Goal: Information Seeking & Learning: Learn about a topic

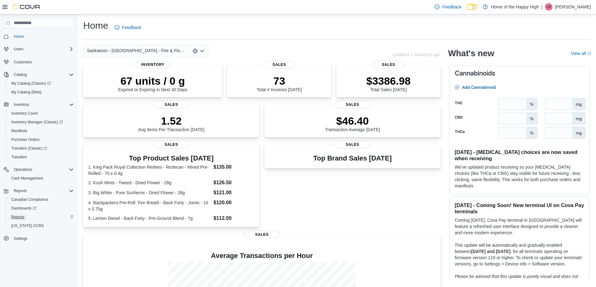
click at [20, 219] on span "Reports" at bounding box center [17, 217] width 13 height 5
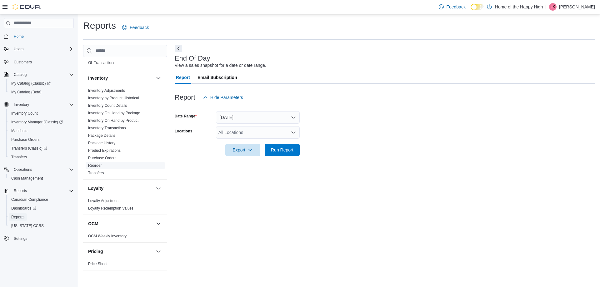
scroll to position [156, 0]
click at [131, 114] on link "Inventory On Hand by Package" at bounding box center [114, 114] width 52 height 4
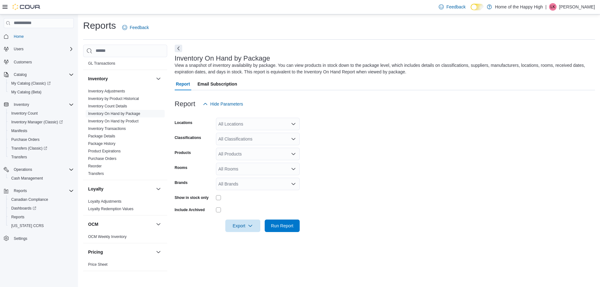
click at [243, 124] on div "All Locations" at bounding box center [258, 124] width 84 height 13
type input "****"
click at [255, 138] on button "Saskatoon - [GEOGRAPHIC_DATA] - Fire & Flower" at bounding box center [258, 134] width 84 height 9
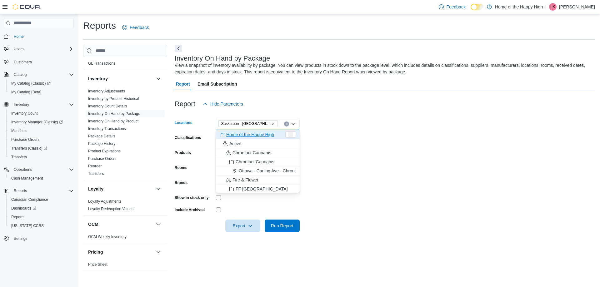
click at [354, 130] on form "Locations [GEOGRAPHIC_DATA] - [GEOGRAPHIC_DATA] - Fire & Flower Combo box. Sele…" at bounding box center [385, 171] width 421 height 122
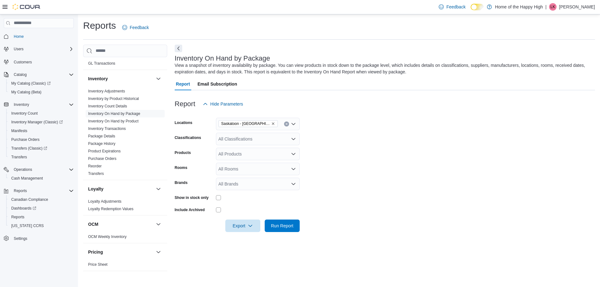
click at [271, 142] on div "All Classifications" at bounding box center [258, 139] width 84 height 13
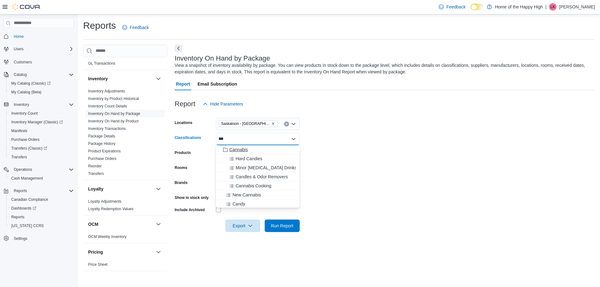
type input "***"
click at [263, 153] on div "Cannabis" at bounding box center [258, 150] width 76 height 6
click at [353, 149] on form "Locations [GEOGRAPHIC_DATA] - [GEOGRAPHIC_DATA] - Fire & Flower Classifications…" at bounding box center [385, 171] width 421 height 122
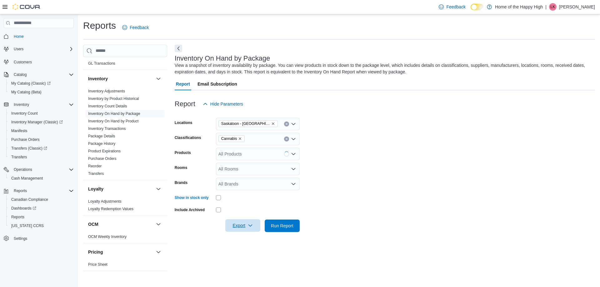
click at [244, 224] on span "Export" at bounding box center [243, 225] width 28 height 13
click at [246, 235] on button "Export to Excel" at bounding box center [244, 238] width 36 height 13
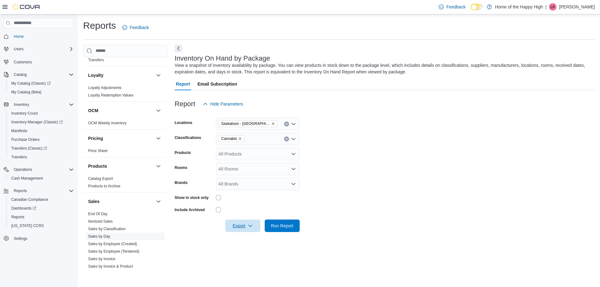
scroll to position [357, 0]
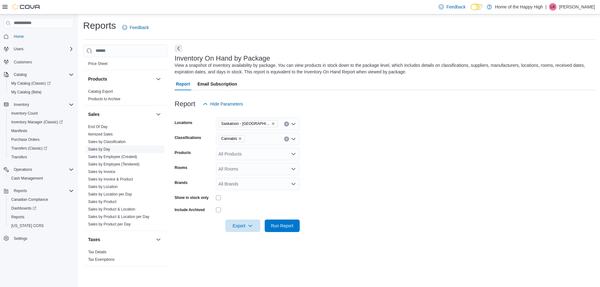
click at [103, 146] on span "Sales by Day" at bounding box center [125, 150] width 79 height 8
click at [103, 148] on link "Sales by Day" at bounding box center [99, 149] width 22 height 4
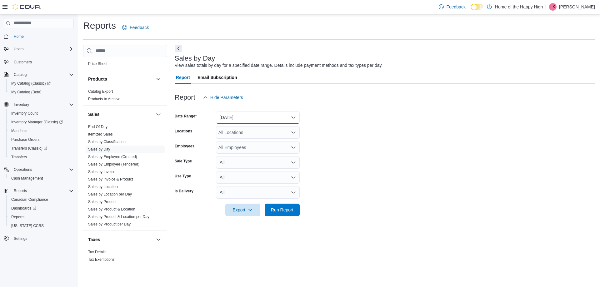
click at [255, 117] on button "[DATE]" at bounding box center [258, 117] width 84 height 13
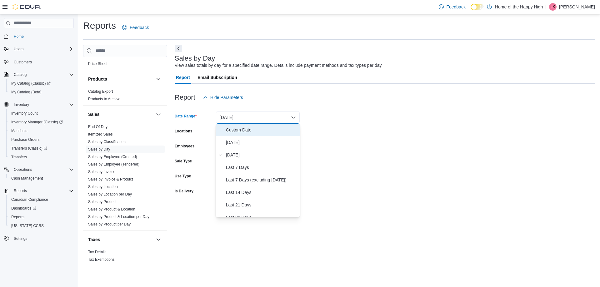
click at [250, 127] on span "Custom Date" at bounding box center [261, 130] width 71 height 8
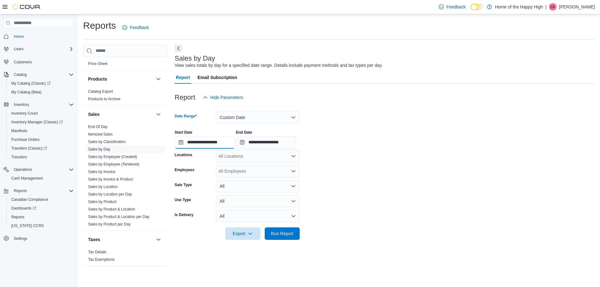
click at [223, 138] on input "**********" at bounding box center [205, 142] width 60 height 13
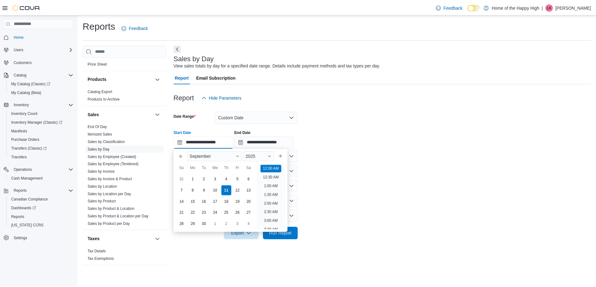
scroll to position [19, 0]
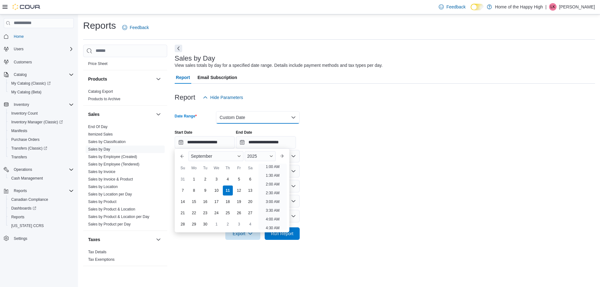
click at [230, 115] on button "Custom Date" at bounding box center [258, 117] width 84 height 13
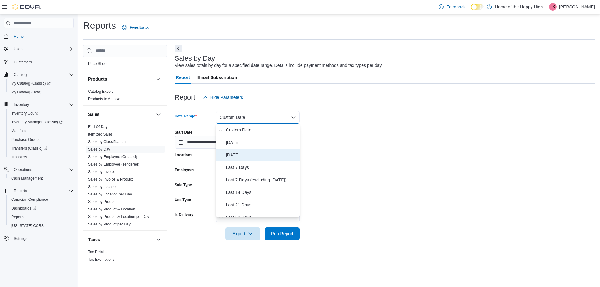
click at [236, 154] on span "[DATE]" at bounding box center [261, 155] width 71 height 8
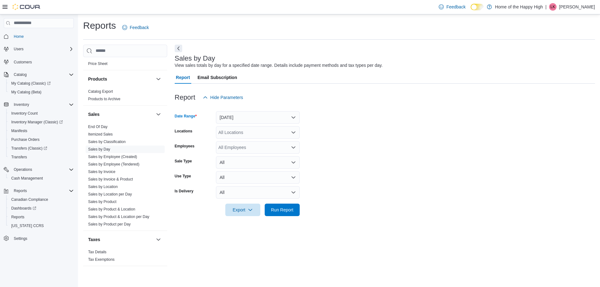
click at [230, 136] on div "All Locations" at bounding box center [258, 132] width 84 height 13
type input "****"
click at [254, 144] on span "Saskatoon - [GEOGRAPHIC_DATA] - Fire & Flower" at bounding box center [292, 143] width 100 height 6
click at [378, 126] on form "Date Range [DATE] Locations Combo box. Selected. [GEOGRAPHIC_DATA]. Selected. C…" at bounding box center [385, 160] width 421 height 113
click at [280, 209] on span "Run Report" at bounding box center [282, 210] width 23 height 6
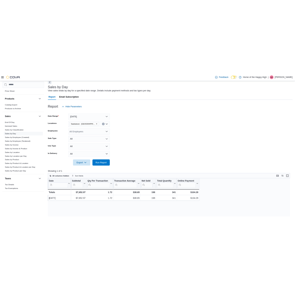
scroll to position [355, 0]
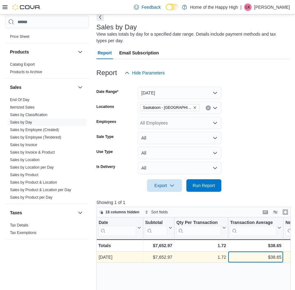
click at [230, 254] on div "$38.65" at bounding box center [255, 258] width 51 height 8
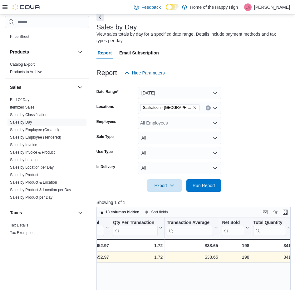
scroll to position [0, 109]
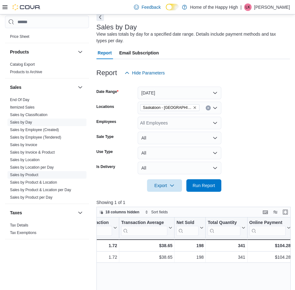
click at [33, 174] on link "Sales by Product" at bounding box center [24, 175] width 28 height 4
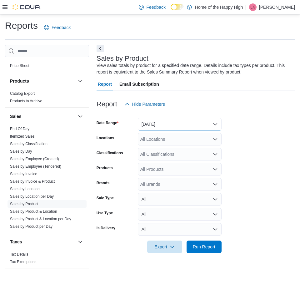
click at [178, 127] on button "[DATE]" at bounding box center [180, 124] width 84 height 13
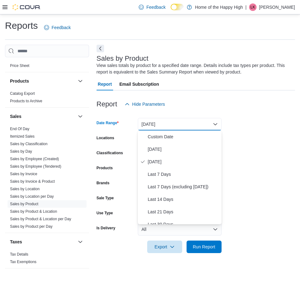
click at [293, 122] on form "Date Range [DATE] Locations All Locations Classifications All Classifications P…" at bounding box center [196, 181] width 199 height 143
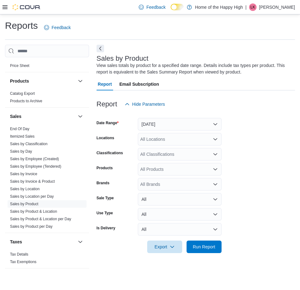
click at [169, 141] on div "All Locations" at bounding box center [180, 139] width 84 height 13
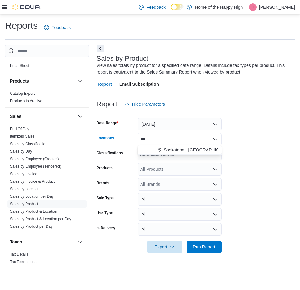
type input "***"
click at [174, 147] on span "Saskatoon - [GEOGRAPHIC_DATA] - Fire & Flower" at bounding box center [214, 150] width 100 height 6
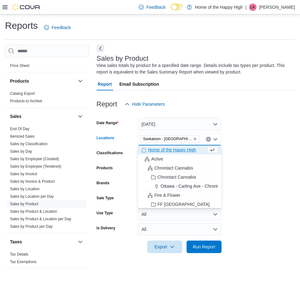
click at [230, 122] on form "Date Range [DATE] Locations [GEOGRAPHIC_DATA] - [GEOGRAPHIC_DATA] - Fire & Flow…" at bounding box center [196, 181] width 199 height 143
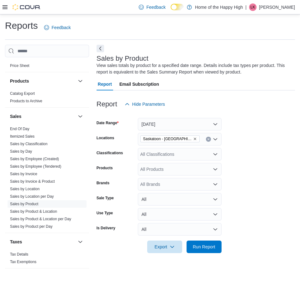
click at [193, 149] on div "All Classifications" at bounding box center [180, 154] width 84 height 13
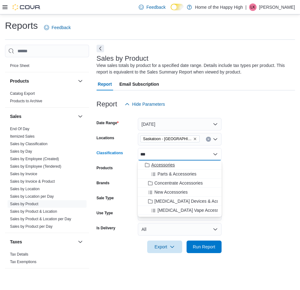
type input "***"
click at [193, 164] on div "Accessories" at bounding box center [180, 165] width 76 height 6
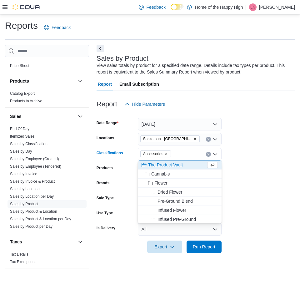
click at [241, 152] on form "Date Range [DATE] Locations [GEOGRAPHIC_DATA] - [GEOGRAPHIC_DATA] - Fire & Flow…" at bounding box center [196, 181] width 199 height 143
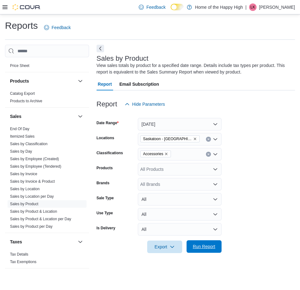
click at [194, 245] on span "Run Report" at bounding box center [204, 246] width 23 height 6
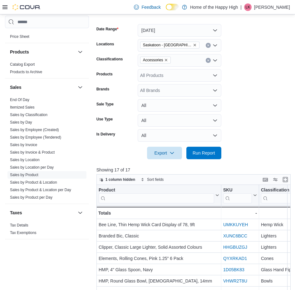
scroll to position [7, 0]
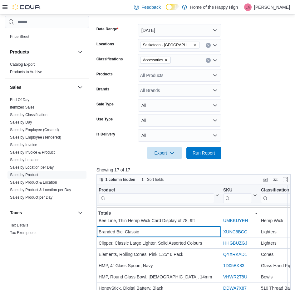
click at [201, 228] on div "Branded Bic, Classic" at bounding box center [159, 232] width 121 height 8
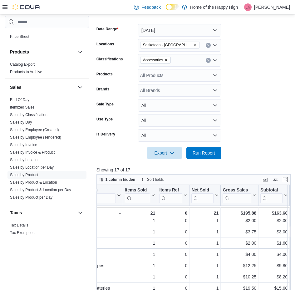
scroll to position [7, 225]
